Goal: Transaction & Acquisition: Purchase product/service

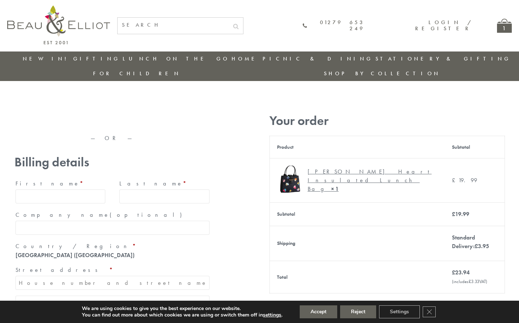
type input "[EMAIL_ADDRESS][DOMAIN_NAME]"
type input "[PERSON_NAME]"
type input "23, [GEOGRAPHIC_DATA], [GEOGRAPHIC_DATA]"
type input "[GEOGRAPHIC_DATA]"
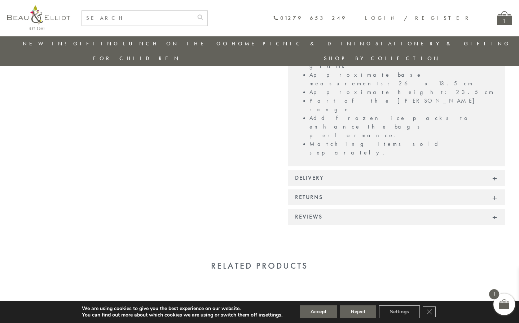
scroll to position [541, 0]
